Goal: Task Accomplishment & Management: Manage account settings

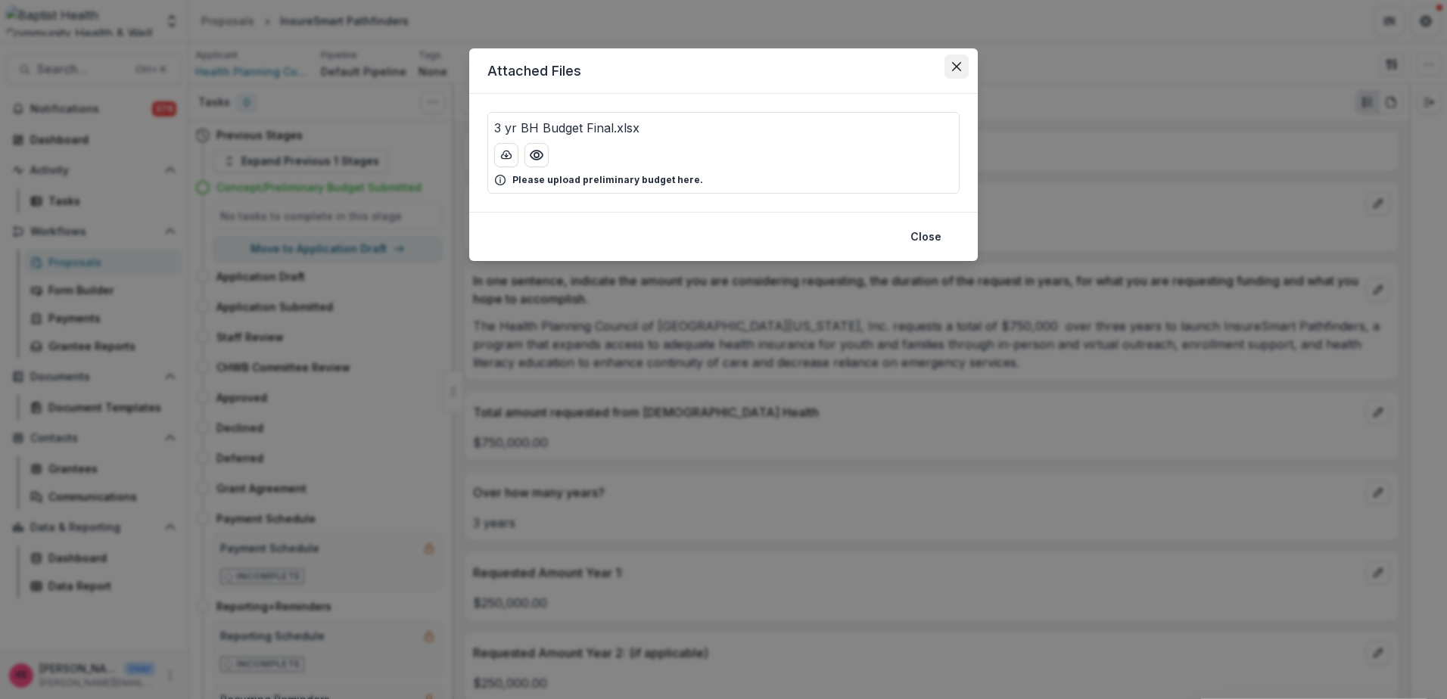
click at [962, 59] on button "Close" at bounding box center [956, 66] width 24 height 24
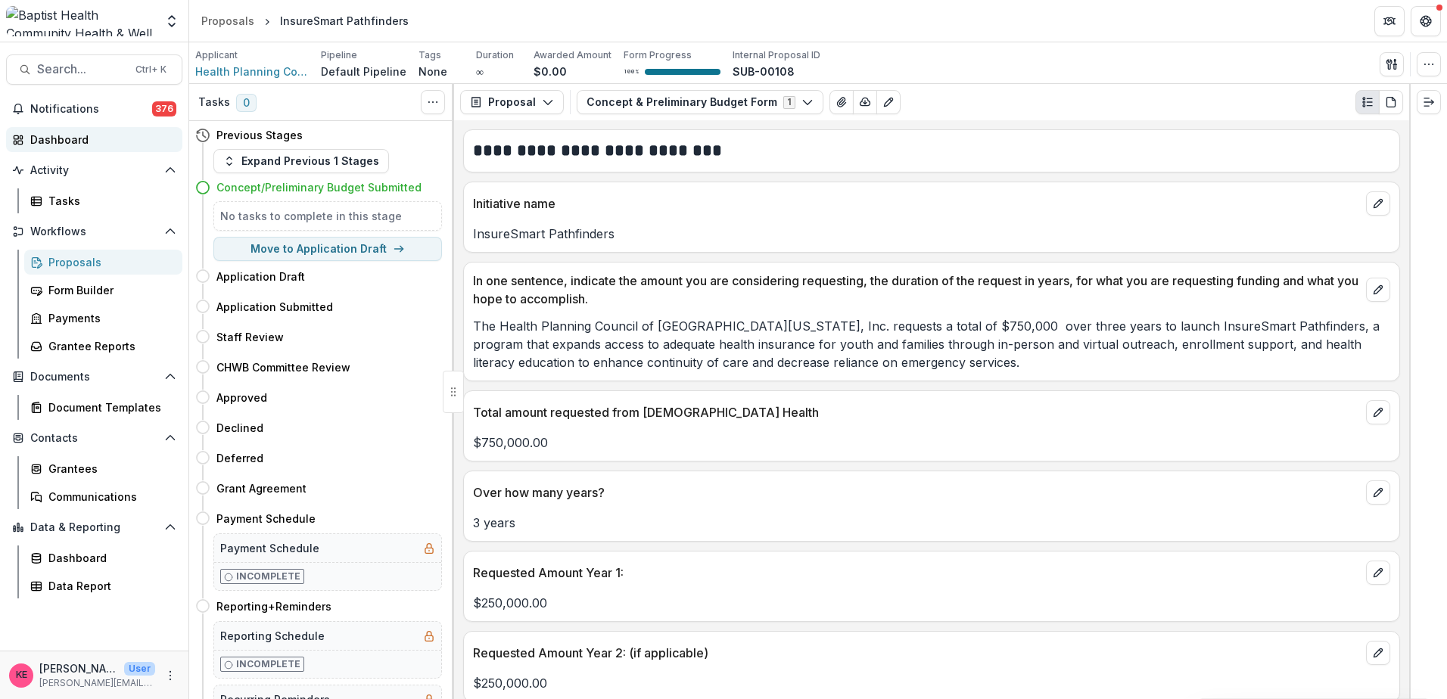
click at [73, 142] on div "Dashboard" at bounding box center [100, 140] width 140 height 16
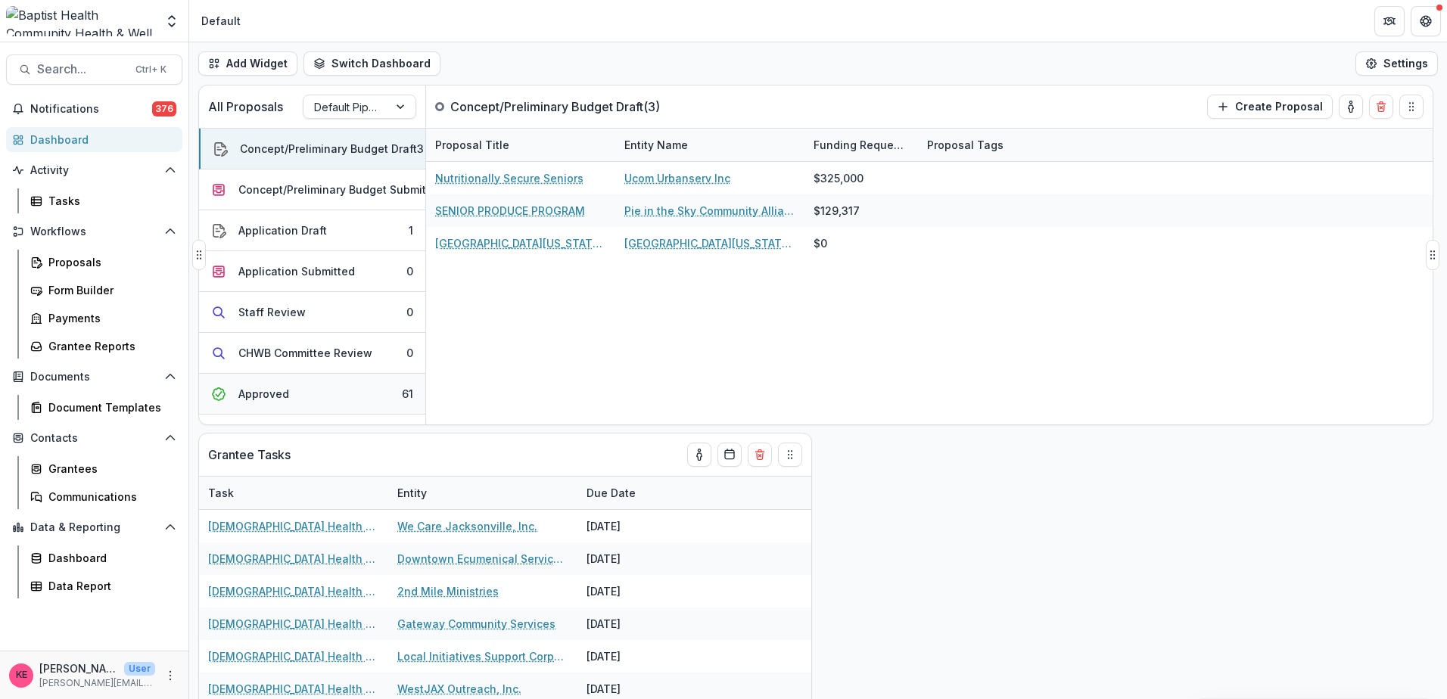
click at [303, 401] on button "Approved 61" at bounding box center [312, 394] width 226 height 41
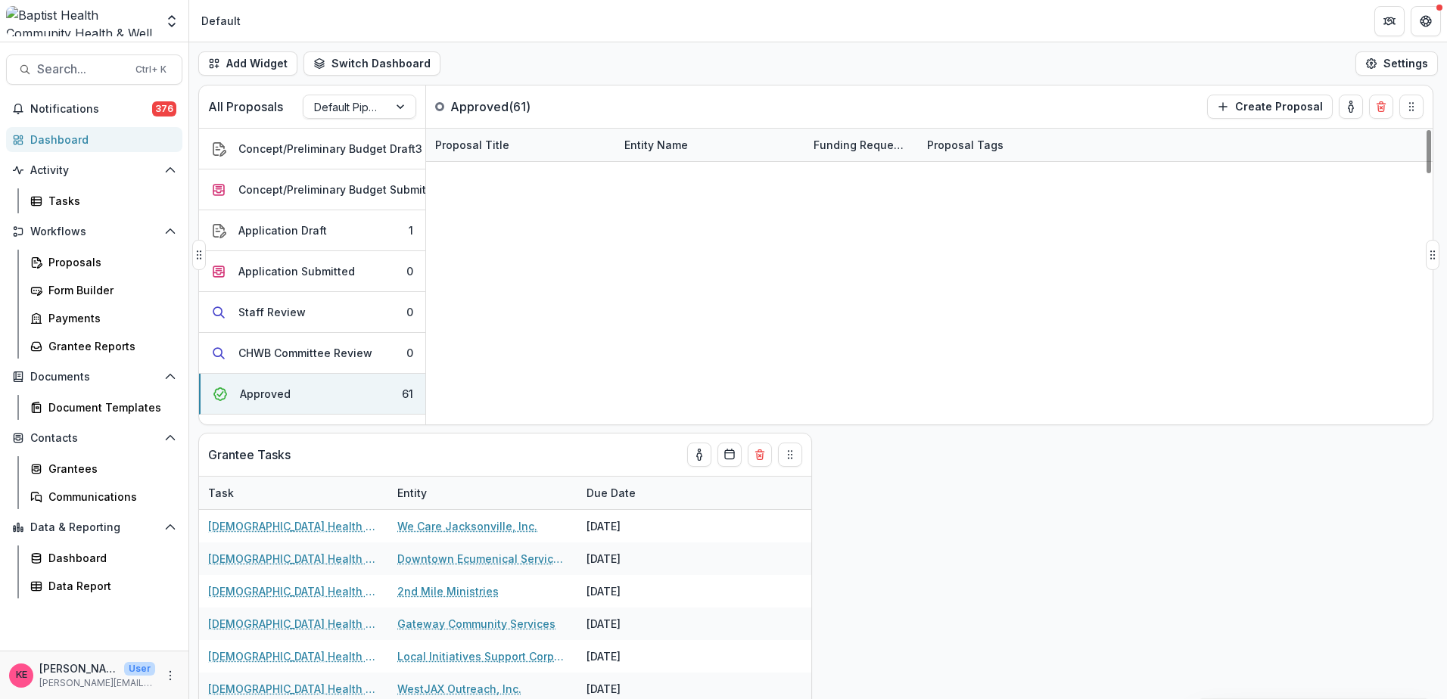
click at [658, 145] on div "Entity Name" at bounding box center [656, 145] width 82 height 16
click at [667, 221] on span "Sort Ascending" at bounding box center [659, 230] width 89 height 18
click at [681, 103] on div "All Proposals Default Pipeline Approved ( 61 ) Create Proposal" at bounding box center [784, 107] width 1170 height 42
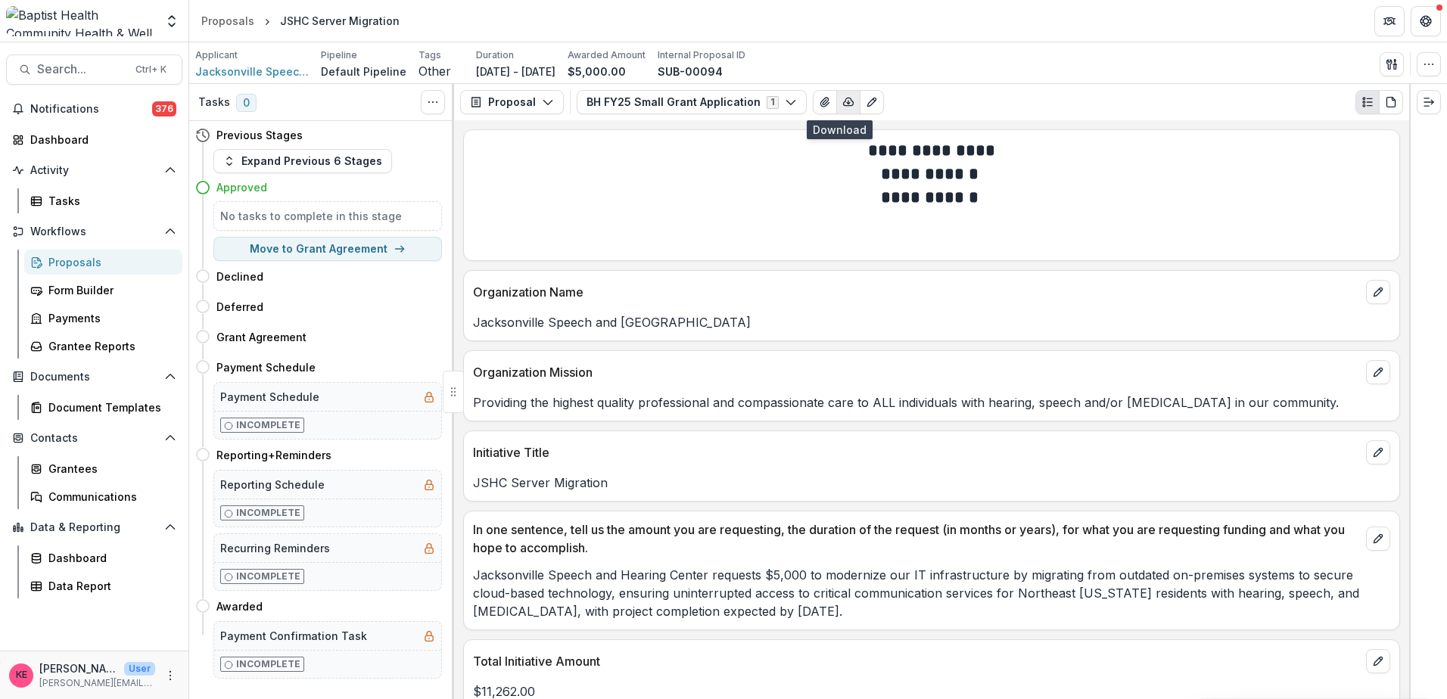
click at [844, 101] on icon "button" at bounding box center [849, 102] width 10 height 8
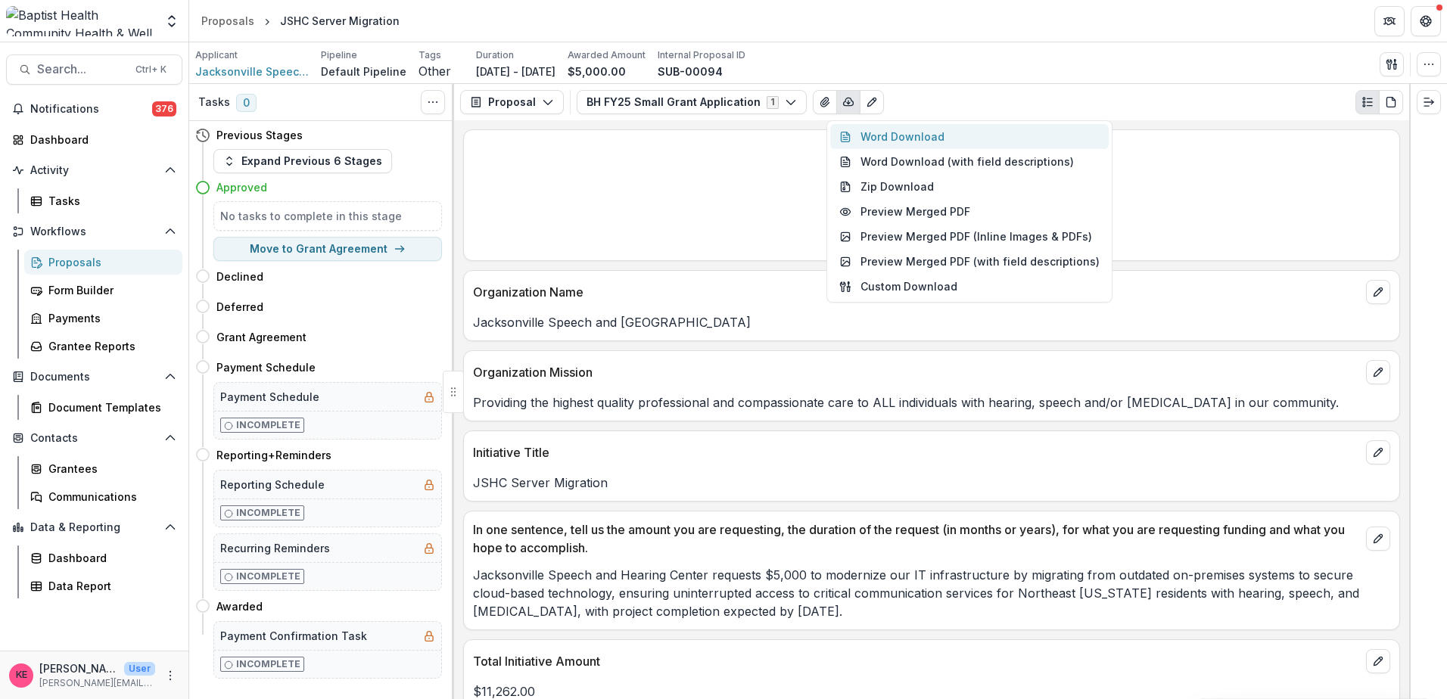
click at [869, 144] on button "Word Download" at bounding box center [969, 136] width 278 height 25
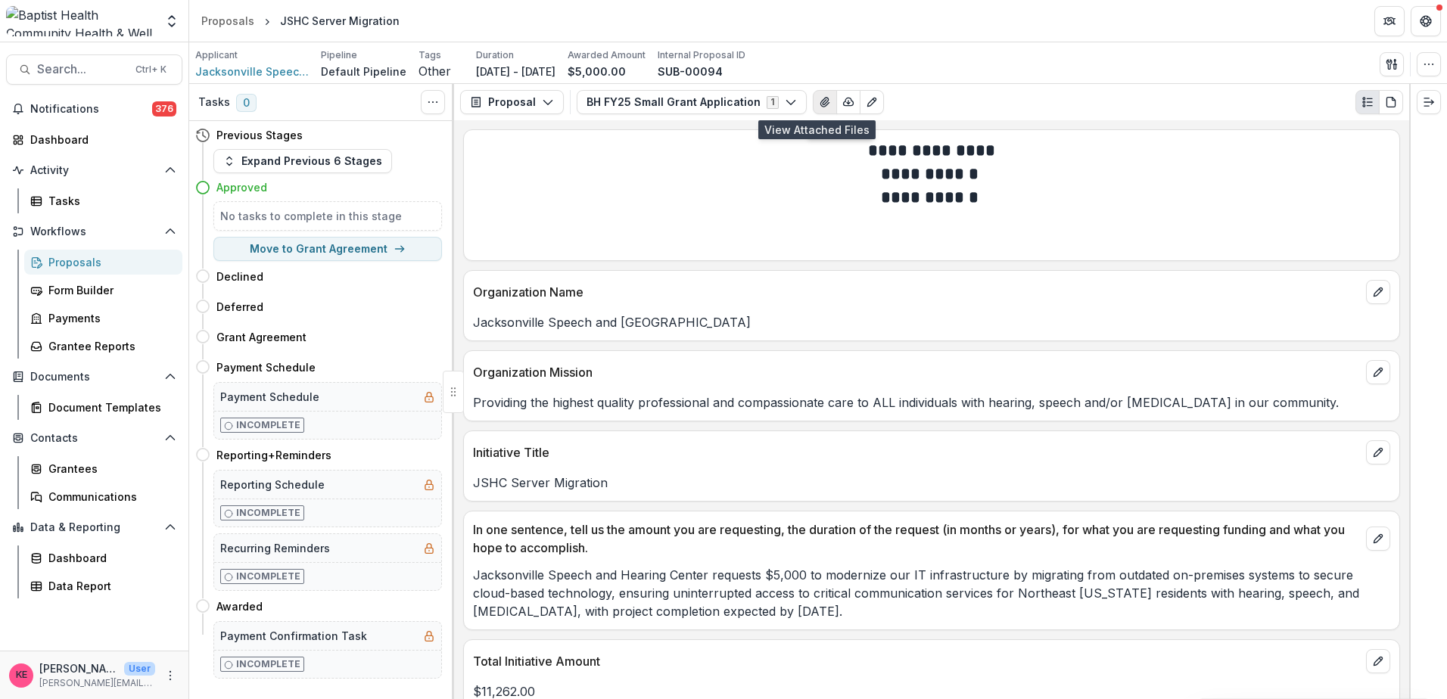
click at [819, 104] on icon "View Attached Files" at bounding box center [825, 102] width 12 height 12
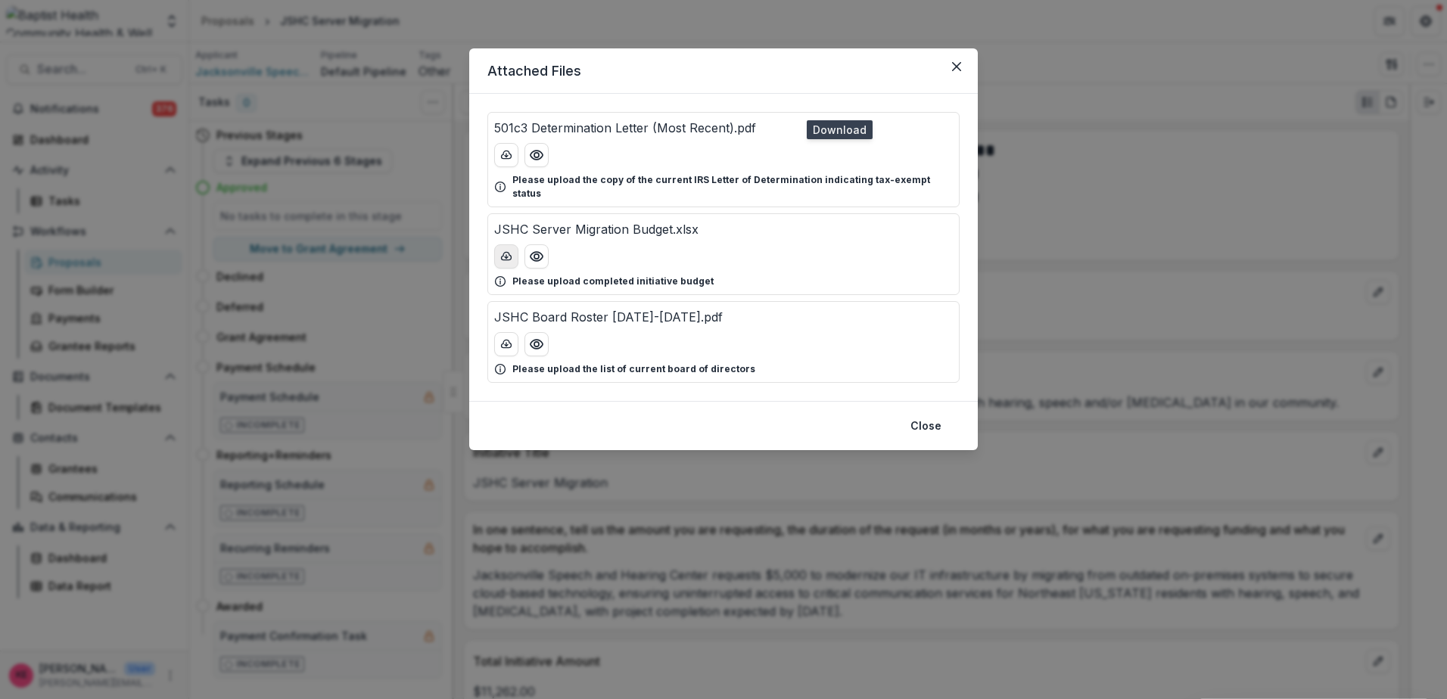
click at [508, 250] on icon "download-button" at bounding box center [506, 256] width 12 height 12
click at [953, 60] on button "Close" at bounding box center [956, 66] width 24 height 24
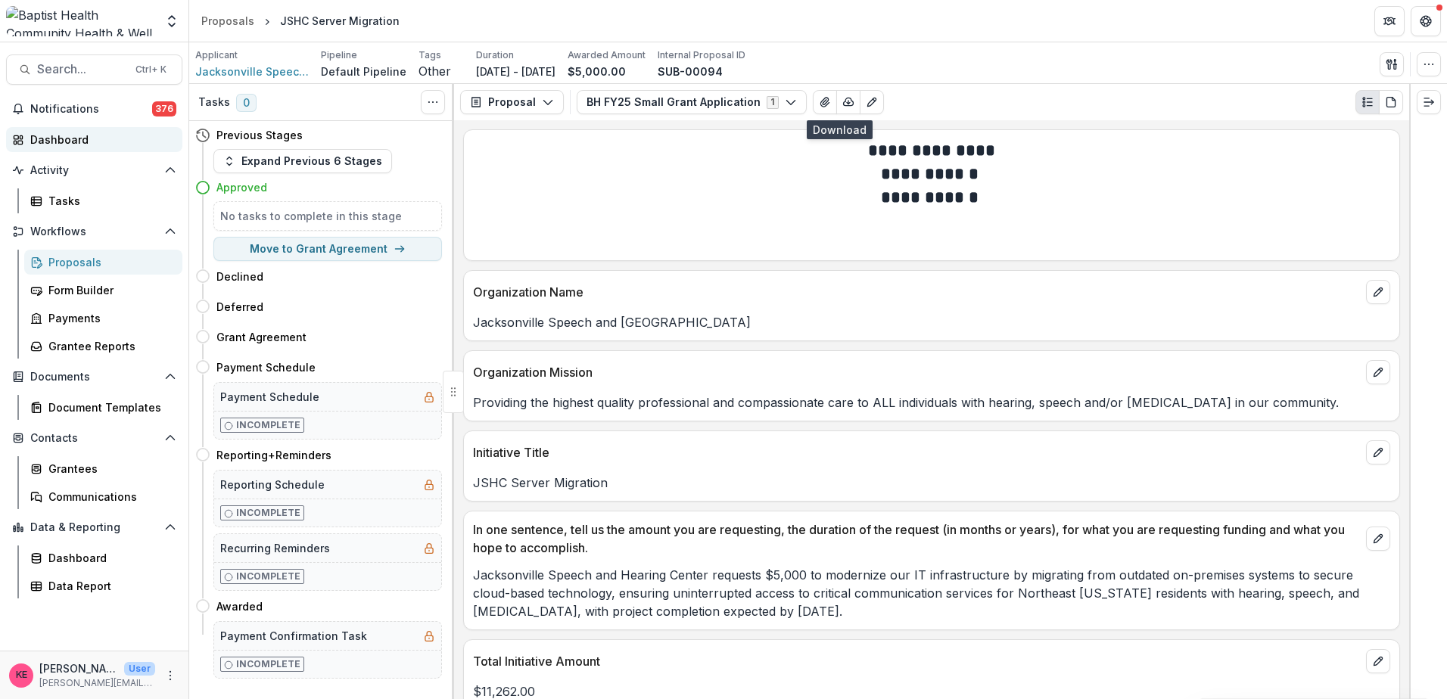
click at [82, 136] on div "Dashboard" at bounding box center [100, 140] width 140 height 16
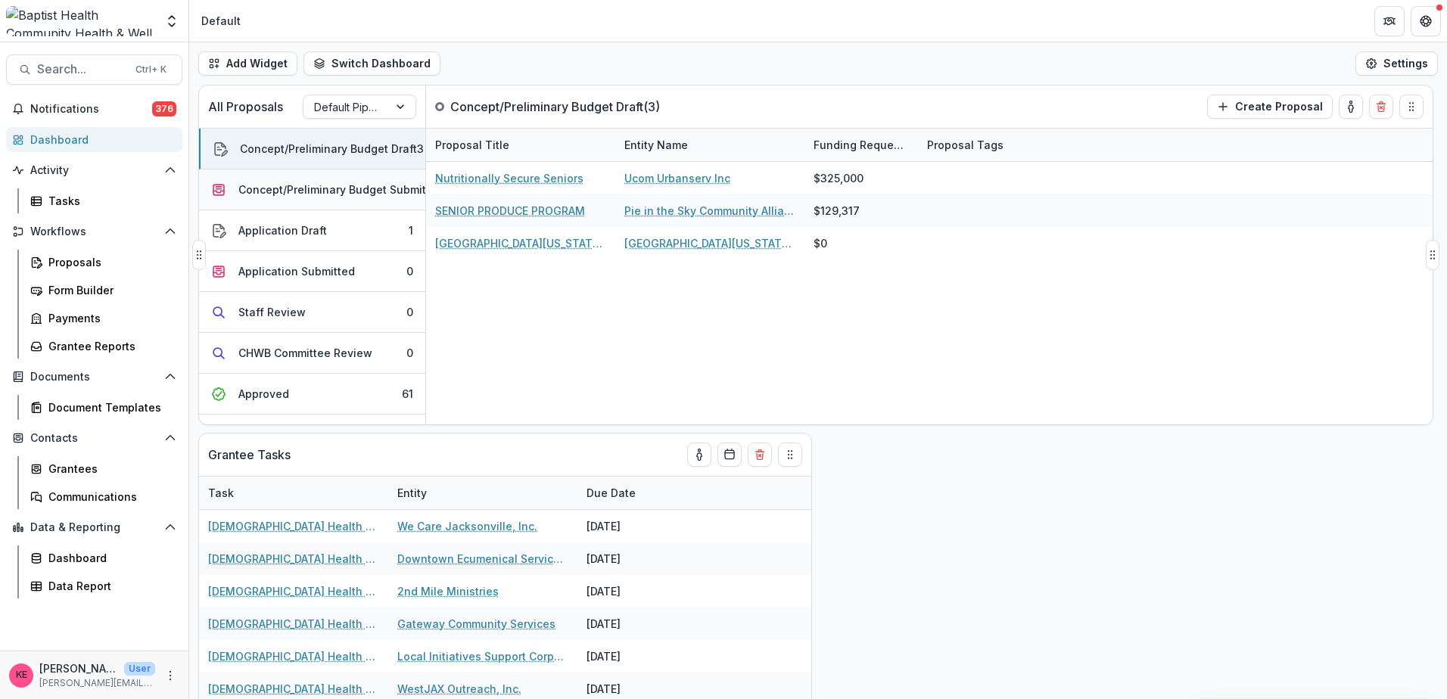
click at [359, 182] on div "Concept/Preliminary Budget Submitted" at bounding box center [340, 190] width 205 height 16
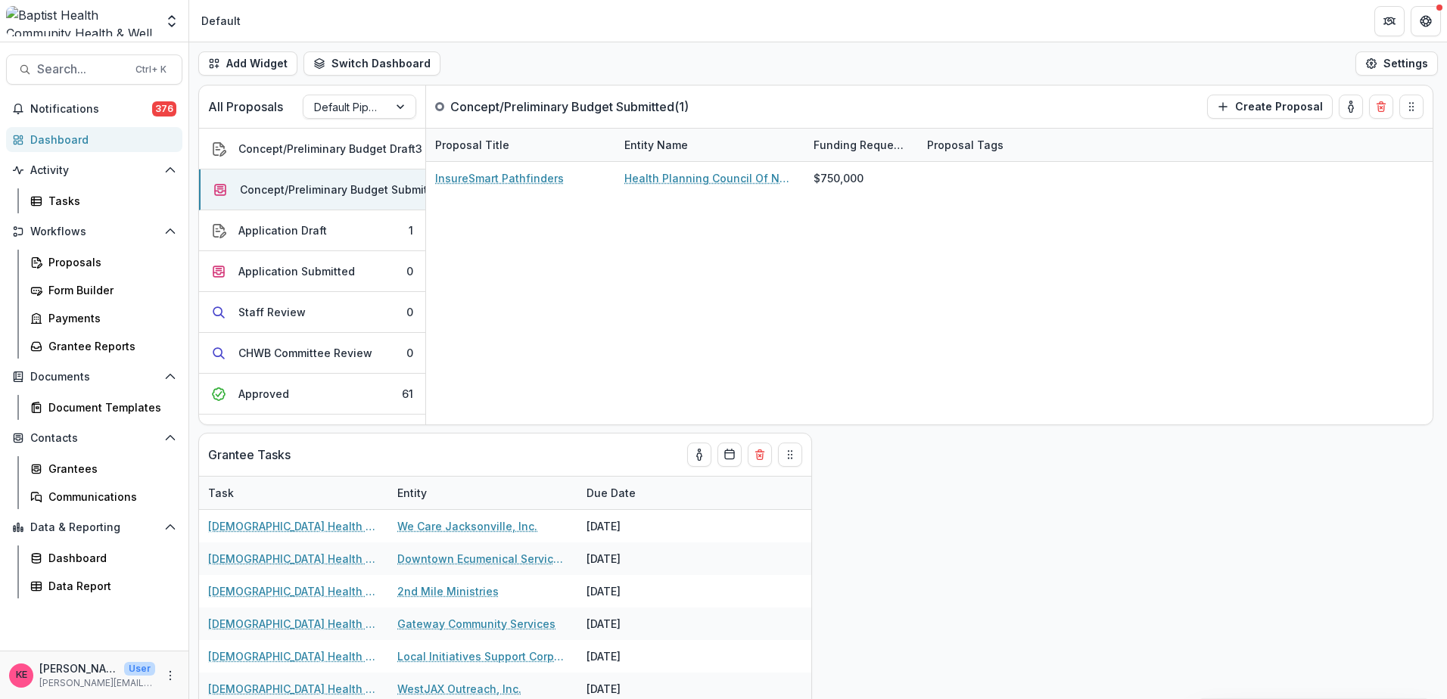
click at [894, 445] on div "All Proposals Default Pipeline Concept/Preliminary Budget Submitted ( 1 ) Creat…" at bounding box center [818, 392] width 1258 height 614
click at [306, 348] on div "CHWB Committee Review" at bounding box center [305, 353] width 134 height 16
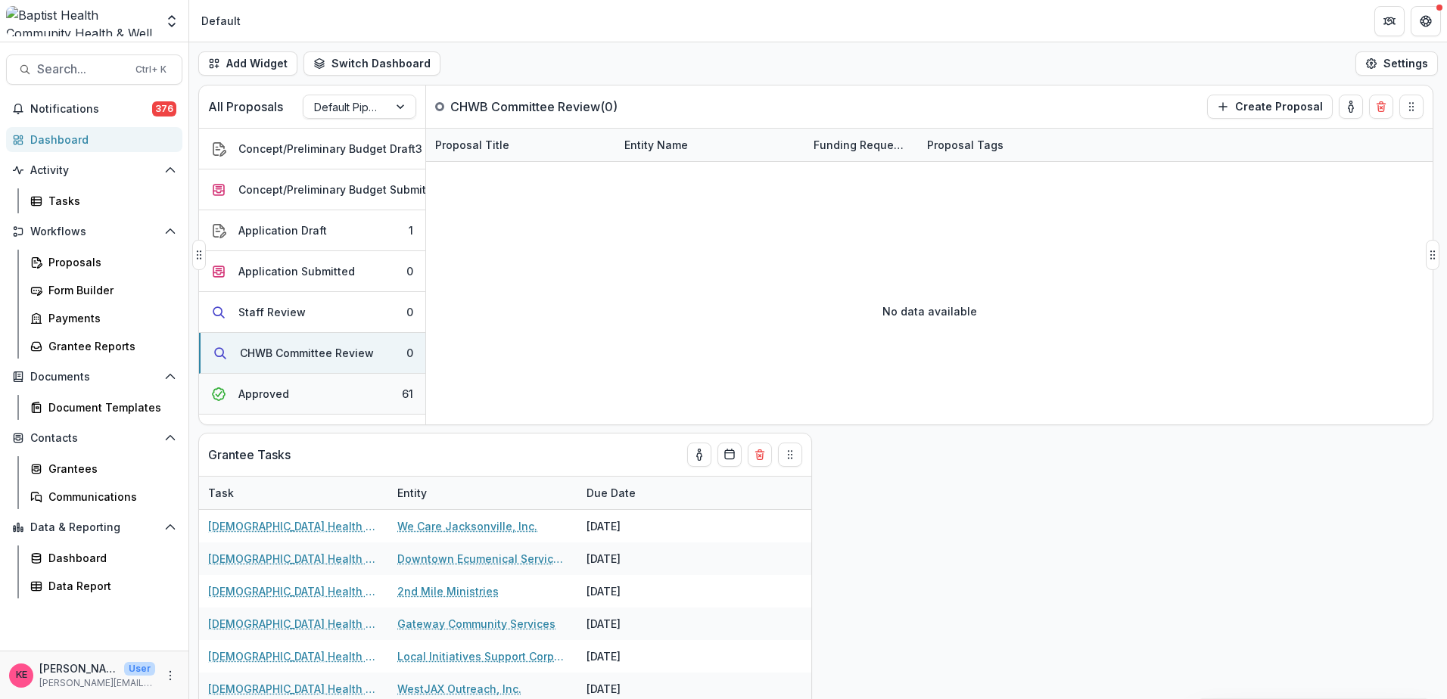
click at [310, 392] on button "Approved 61" at bounding box center [312, 394] width 226 height 41
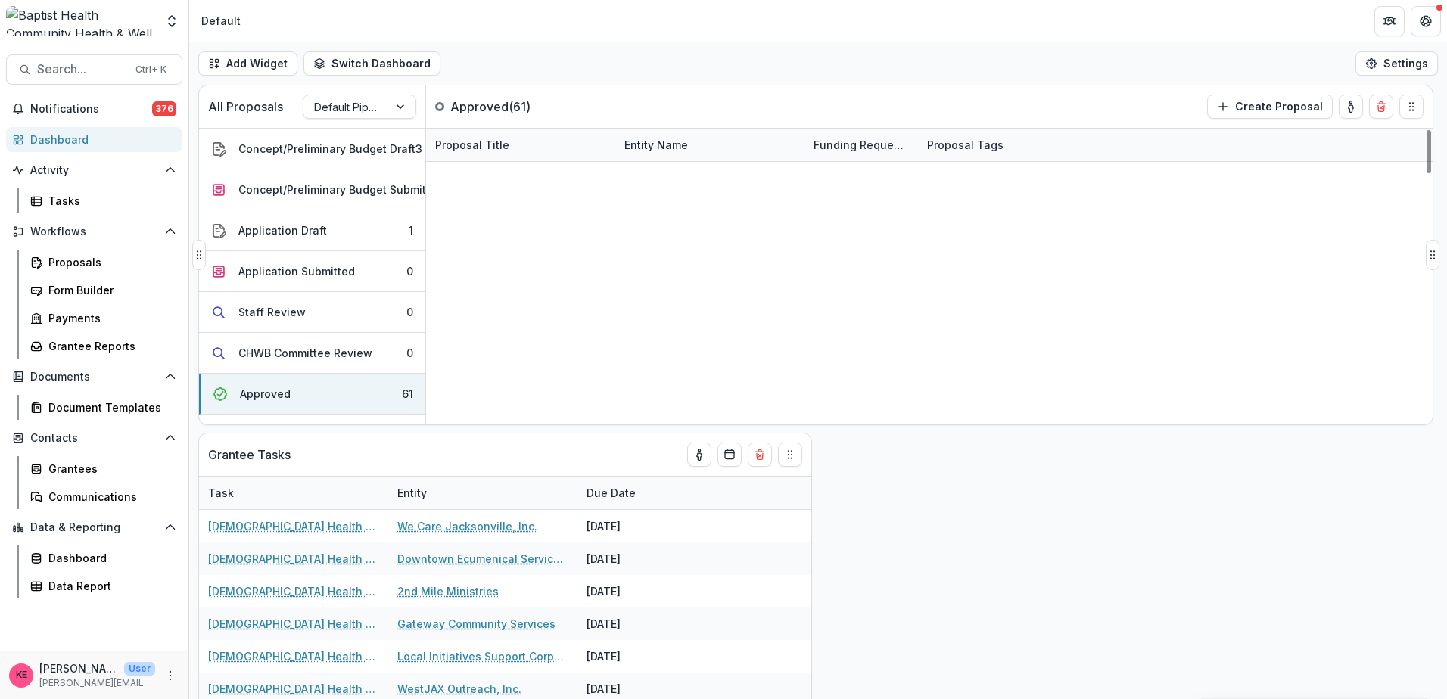
click at [645, 145] on div "Entity Name" at bounding box center [656, 145] width 82 height 16
click at [649, 221] on span "Sort Ascending" at bounding box center [659, 230] width 89 height 18
click at [608, 62] on div "Add Widget Switch Dashboard Default New Dashboard Settings" at bounding box center [818, 63] width 1258 height 42
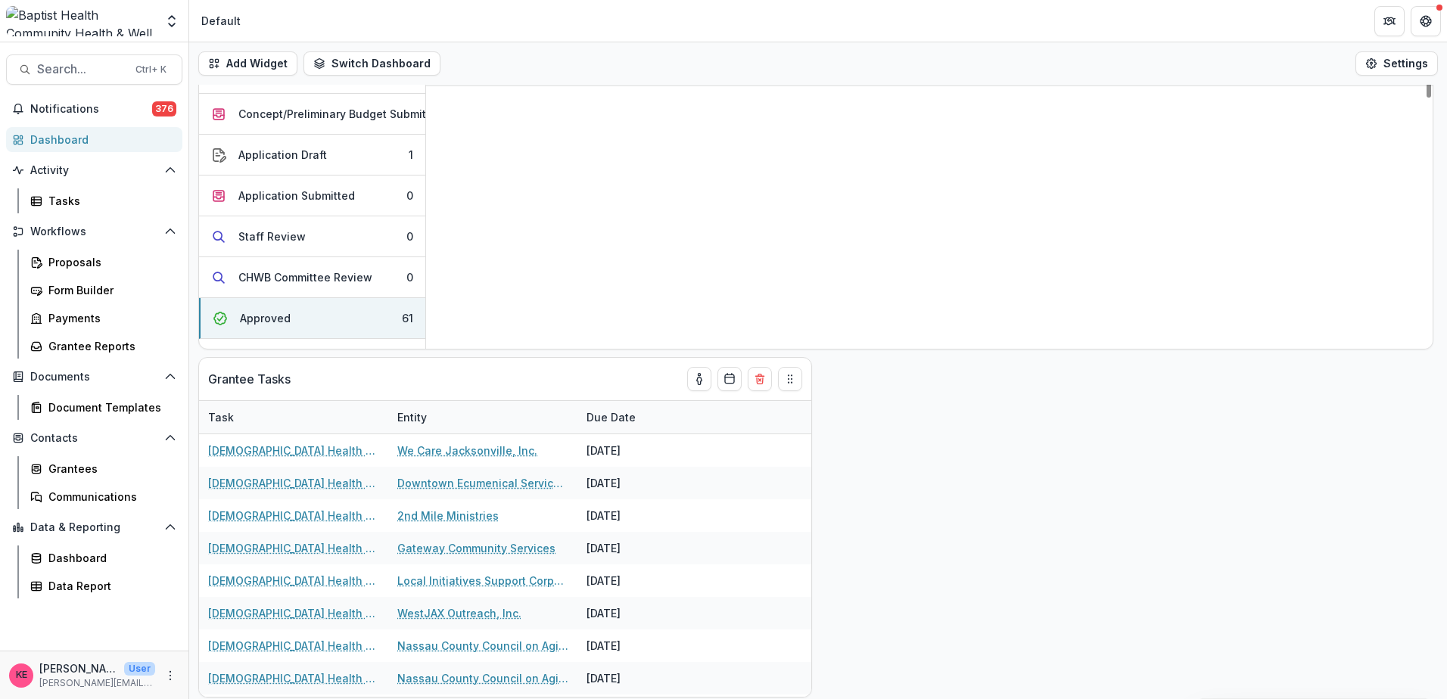
scroll to position [1495, 0]
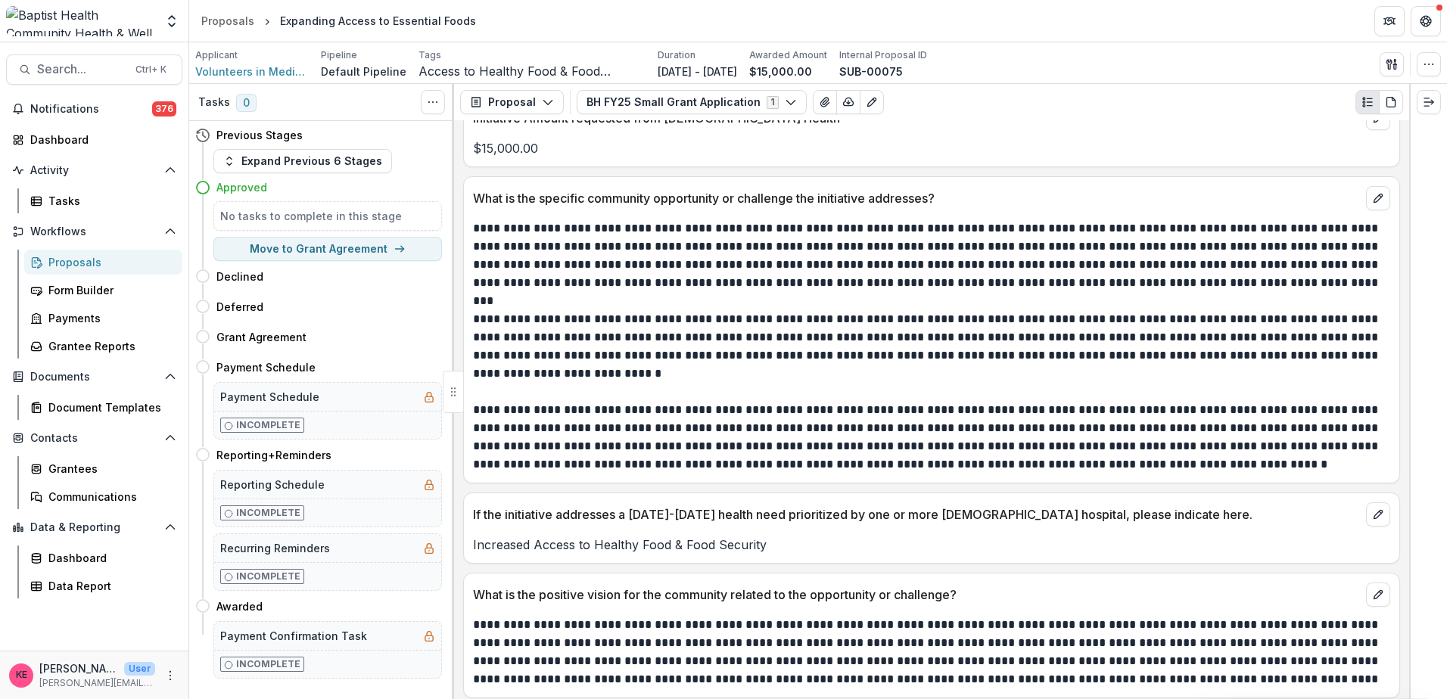
scroll to position [454, 0]
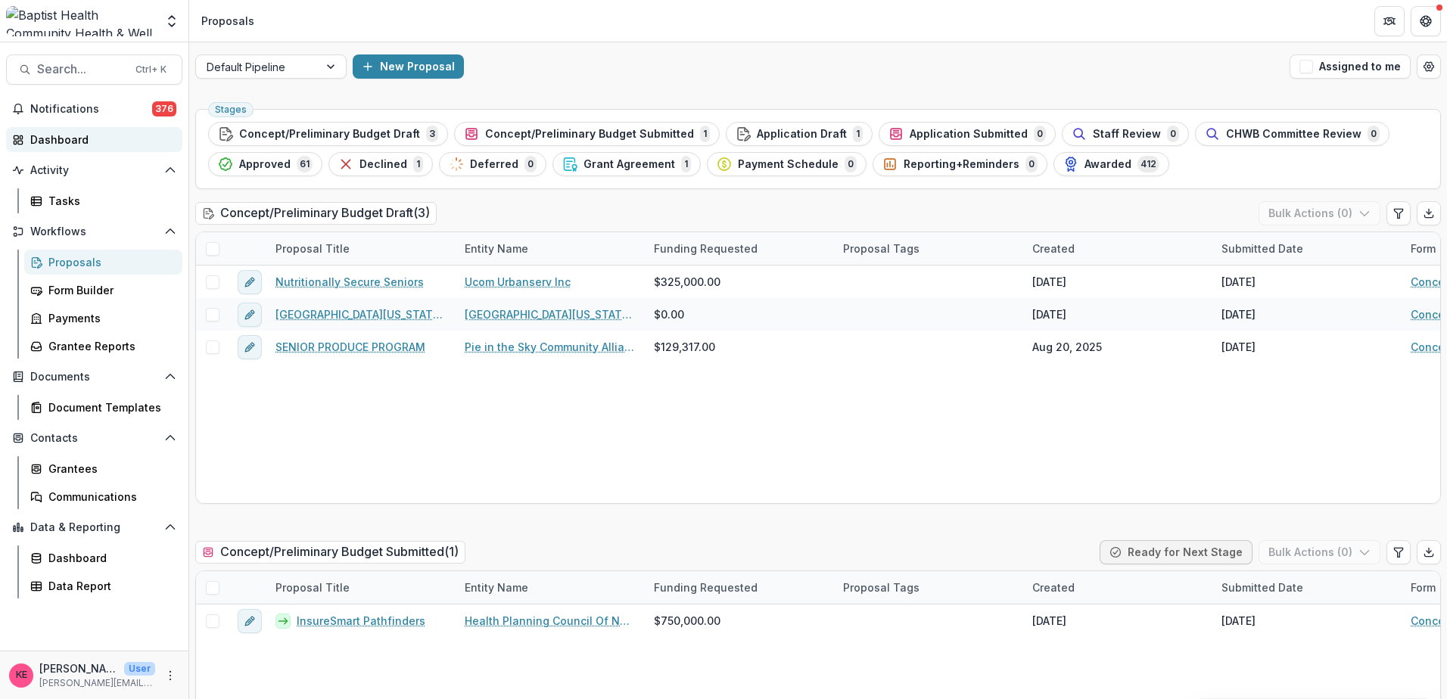
click at [145, 145] on div "Dashboard" at bounding box center [100, 140] width 140 height 16
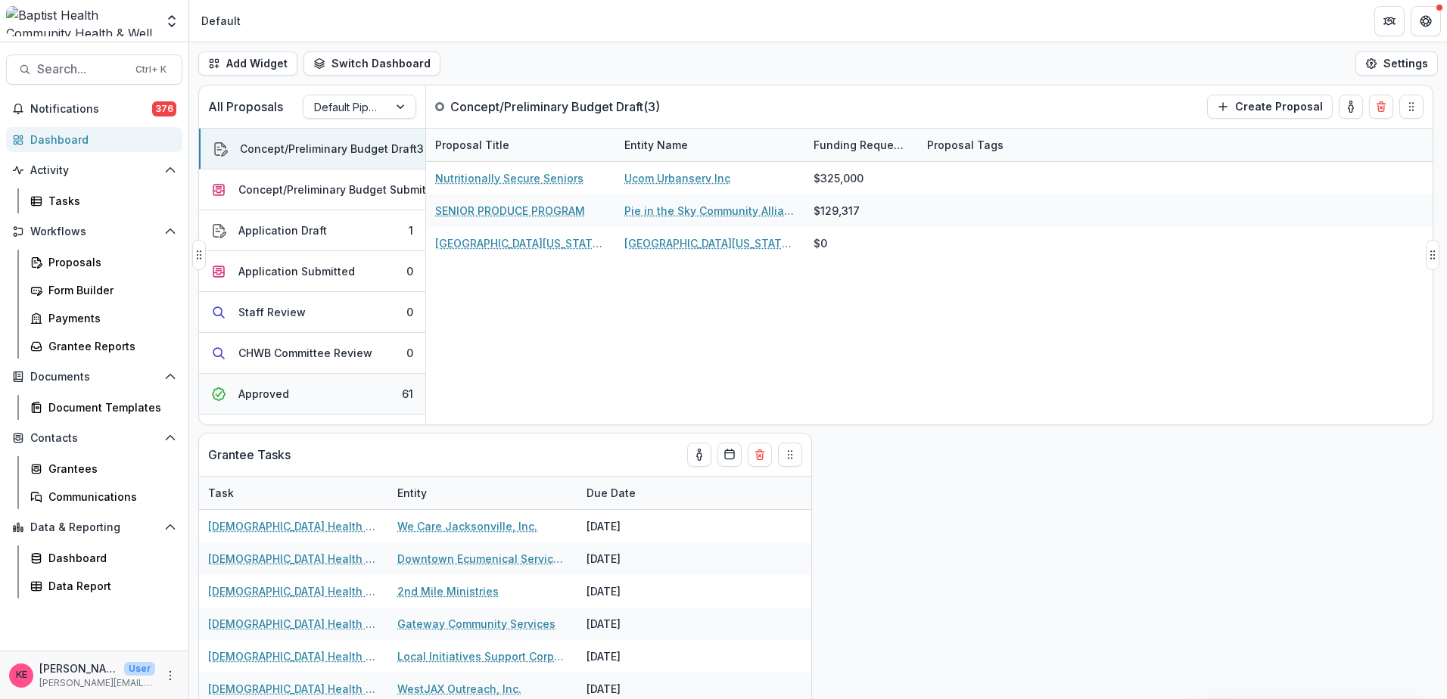
click at [340, 390] on button "Approved 61" at bounding box center [312, 394] width 226 height 41
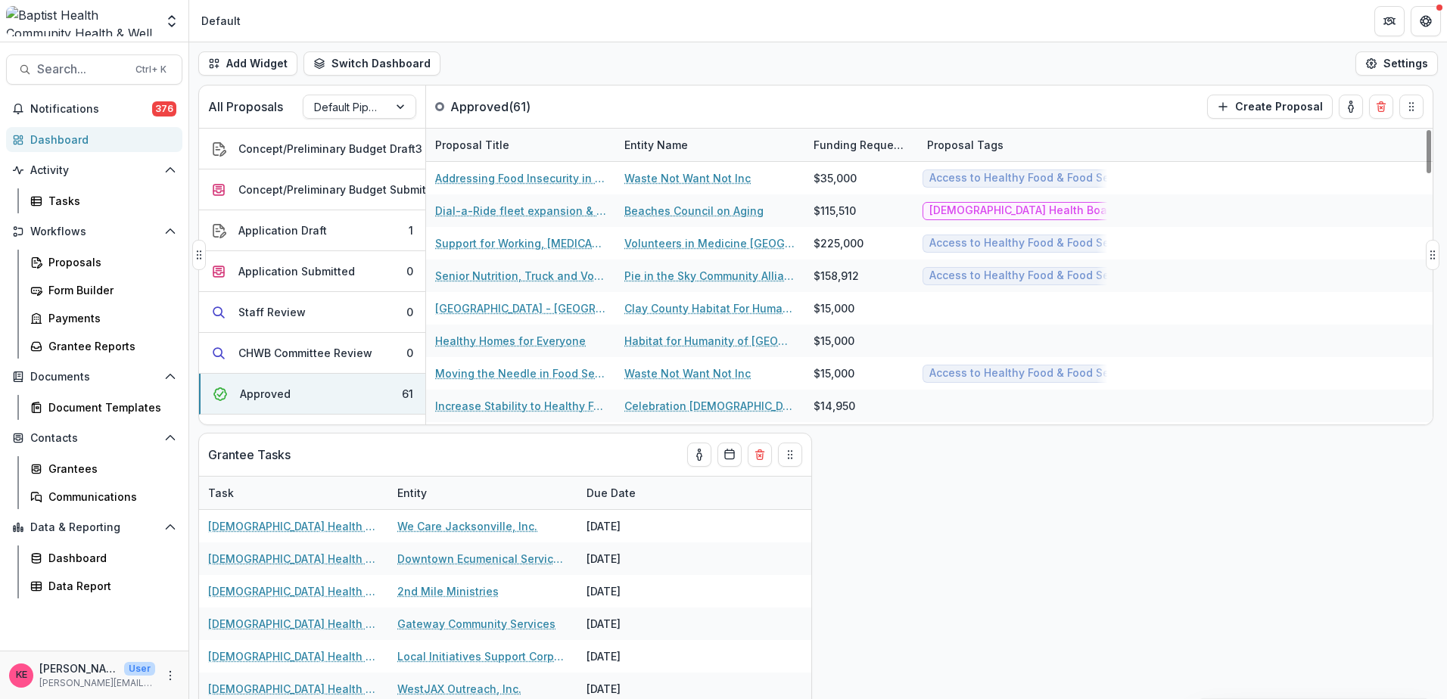
click at [657, 141] on div "Entity Name" at bounding box center [656, 145] width 82 height 16
click at [667, 237] on span "Sort Descending" at bounding box center [689, 238] width 88 height 13
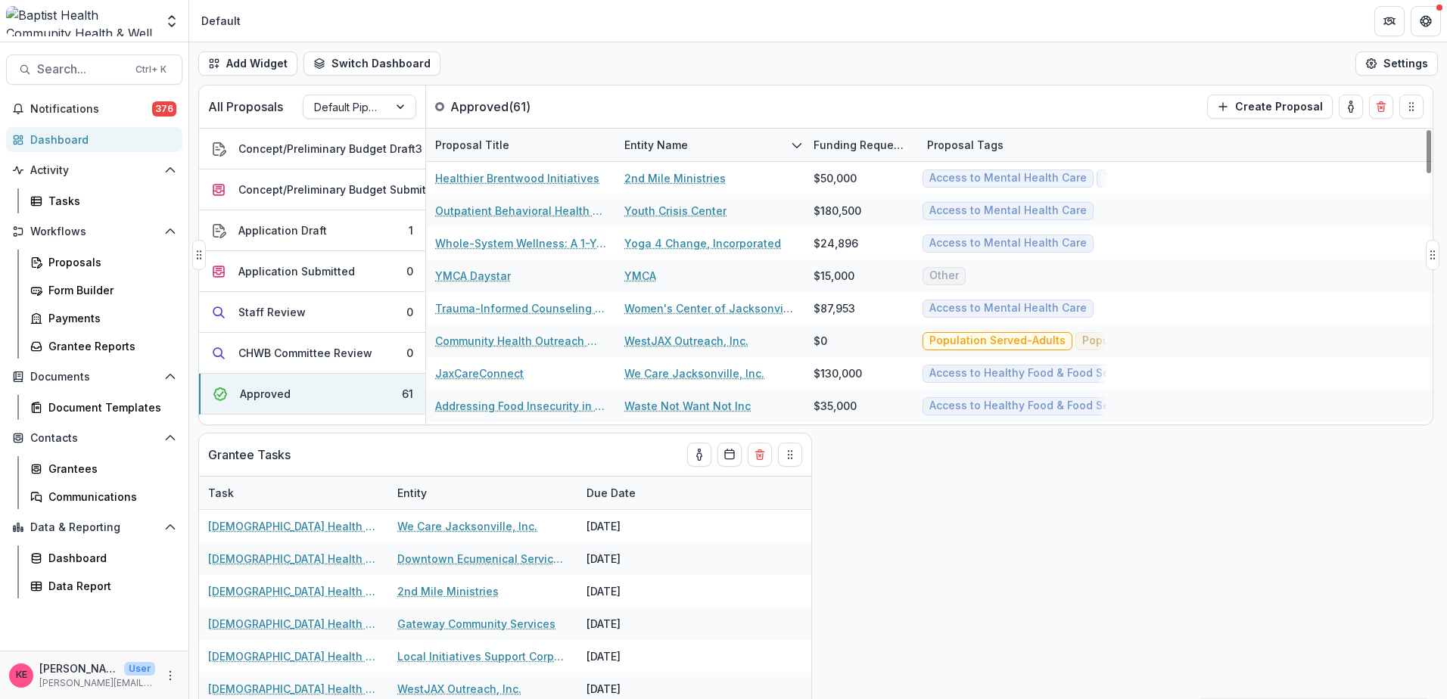
click at [666, 107] on div "All Proposals Default Pipeline Approved ( 61 ) Create Proposal" at bounding box center [784, 107] width 1170 height 42
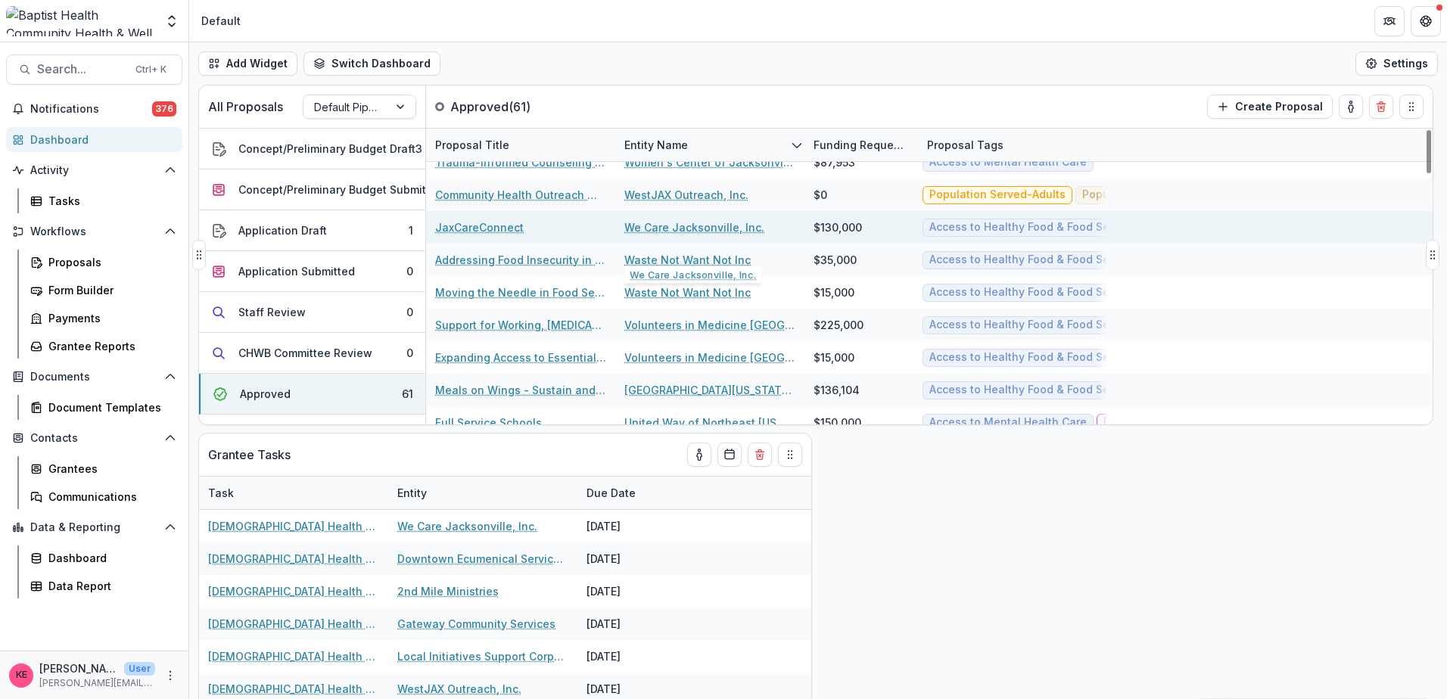
scroll to position [151, 0]
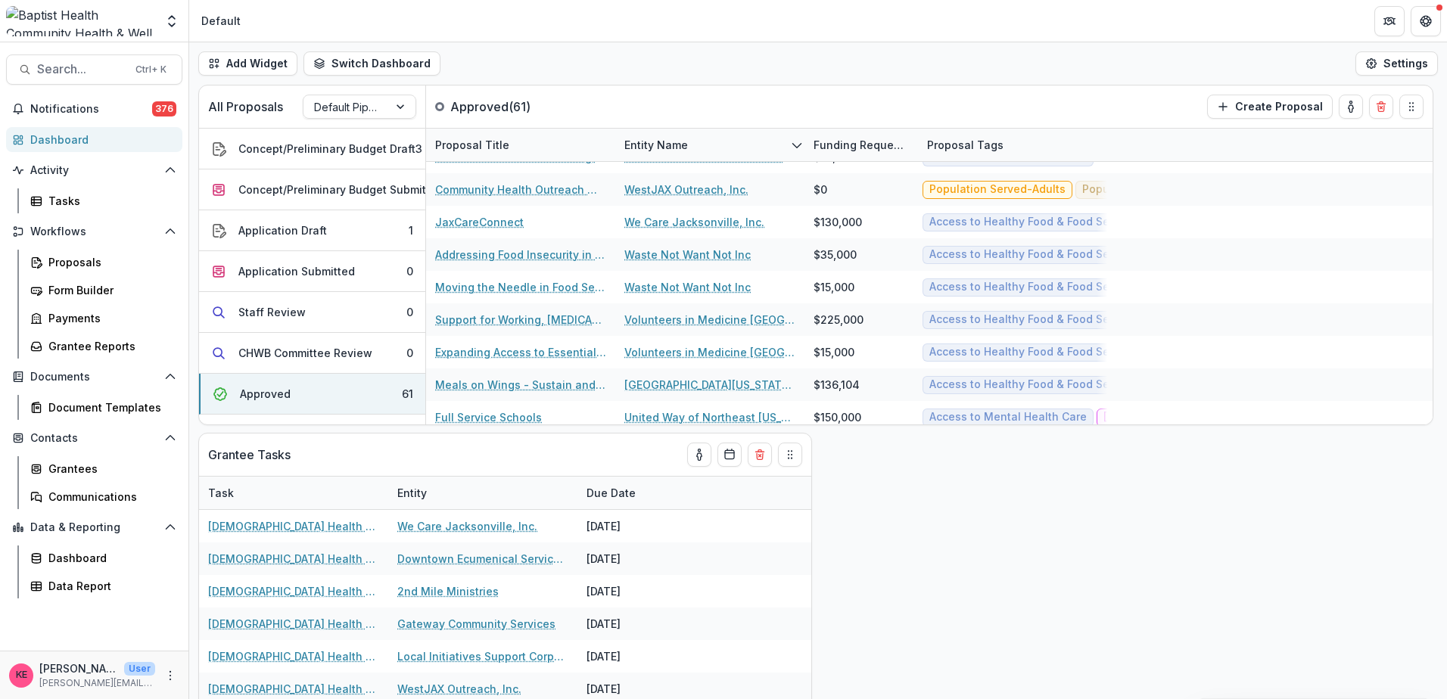
click at [59, 141] on div "Dashboard" at bounding box center [100, 140] width 140 height 16
click at [666, 141] on div "Entity Name" at bounding box center [656, 145] width 82 height 16
click at [666, 203] on button "Sort Ascending" at bounding box center [709, 210] width 182 height 24
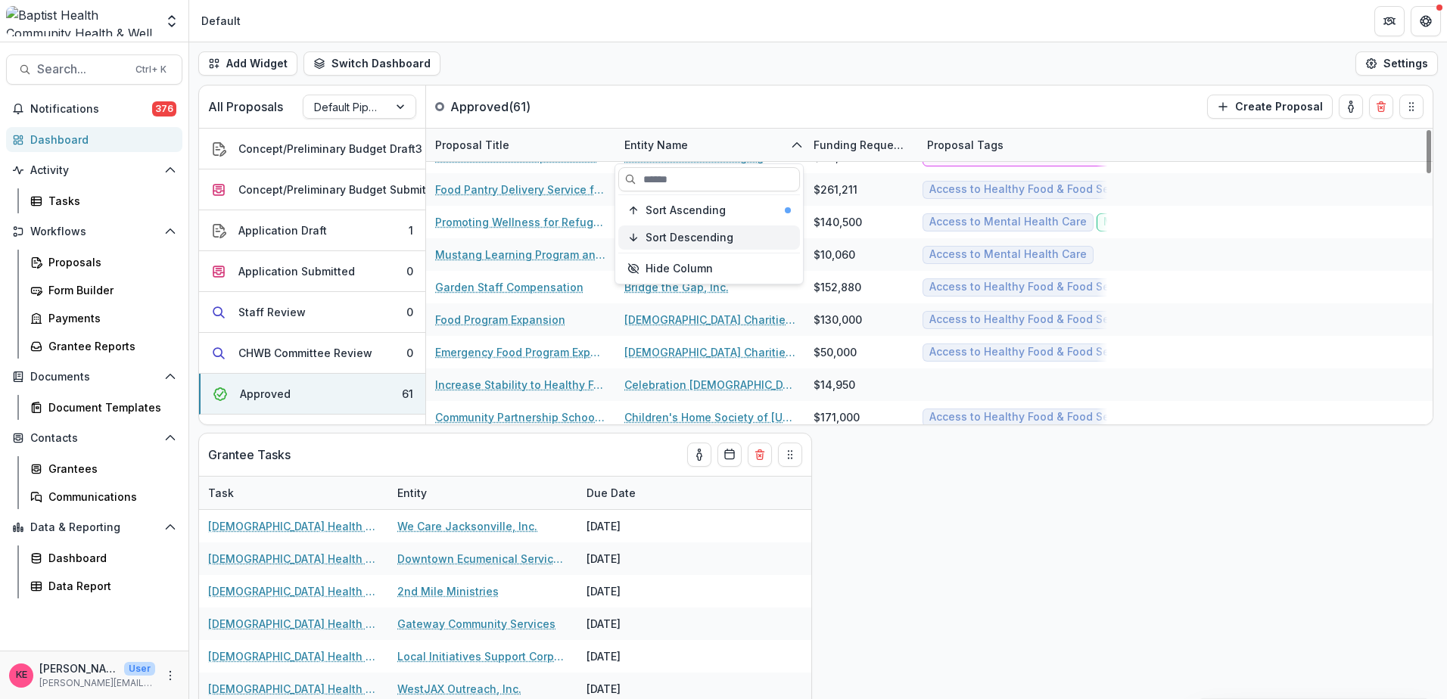
click at [662, 229] on button "Sort Descending" at bounding box center [709, 237] width 182 height 24
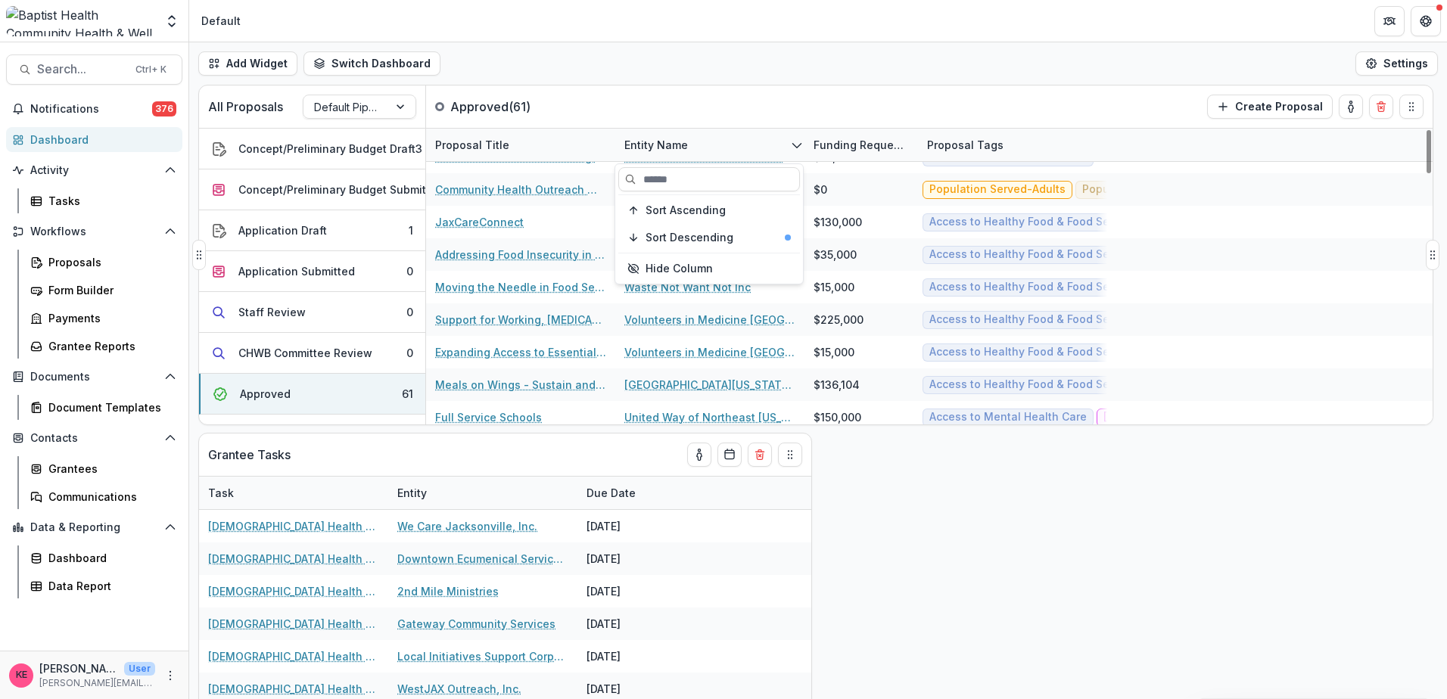
click at [715, 90] on div "All Proposals Default Pipeline Approved ( 61 ) Create Proposal" at bounding box center [784, 107] width 1170 height 42
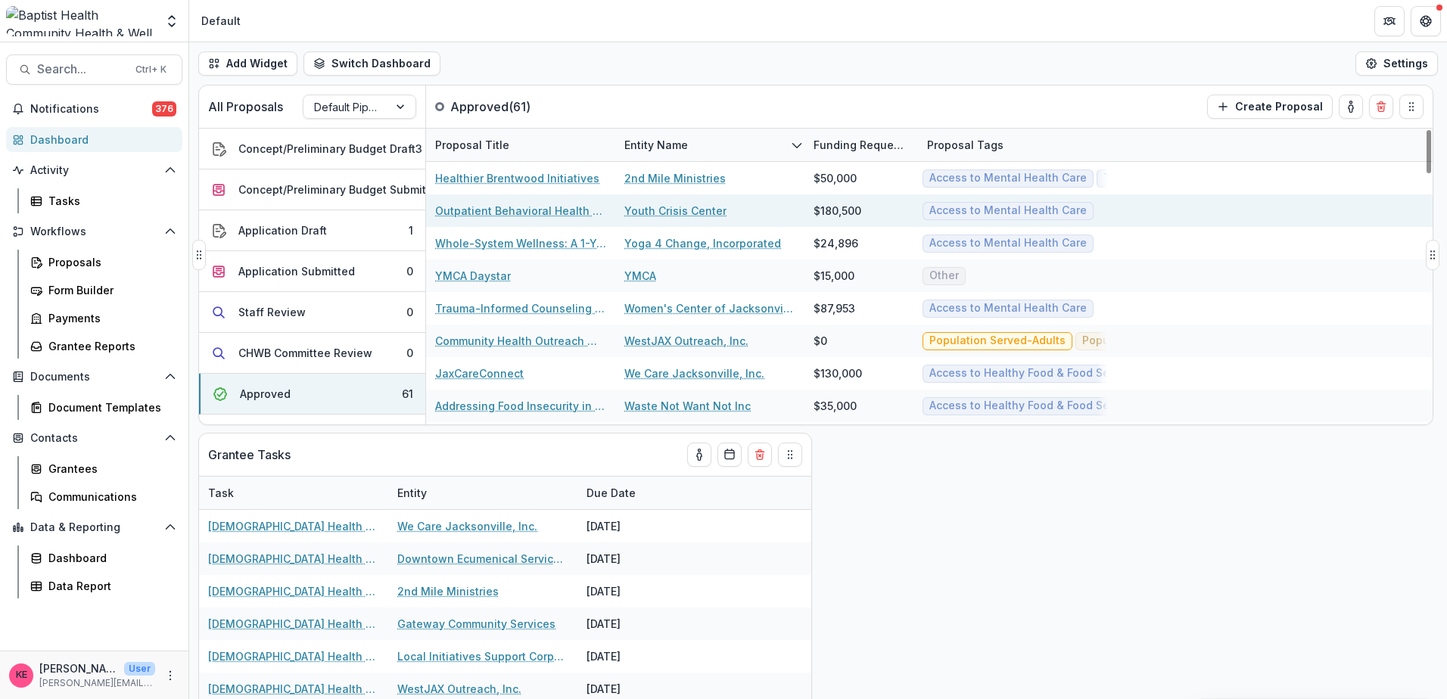
click at [477, 205] on link "Outpatient Behavioral Health Expansion" at bounding box center [520, 211] width 171 height 16
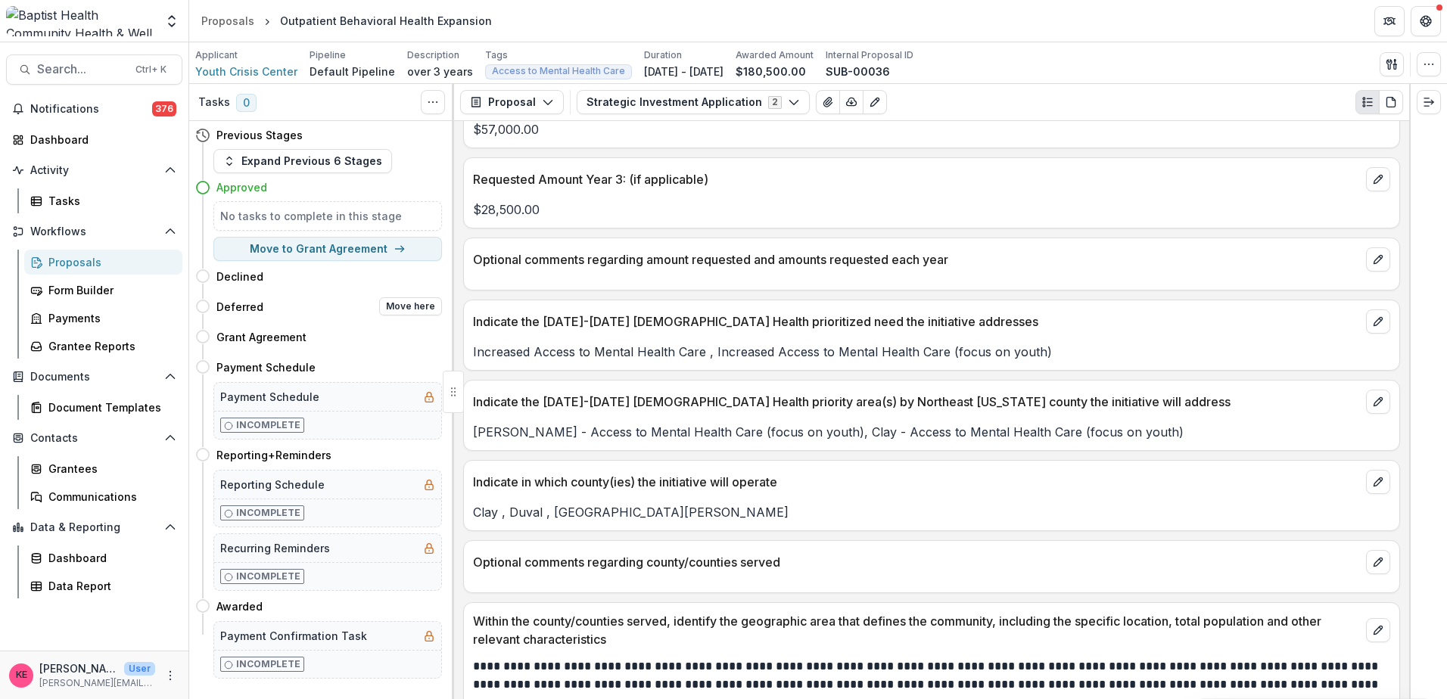
scroll to position [1513, 0]
